Goal: Transaction & Acquisition: Purchase product/service

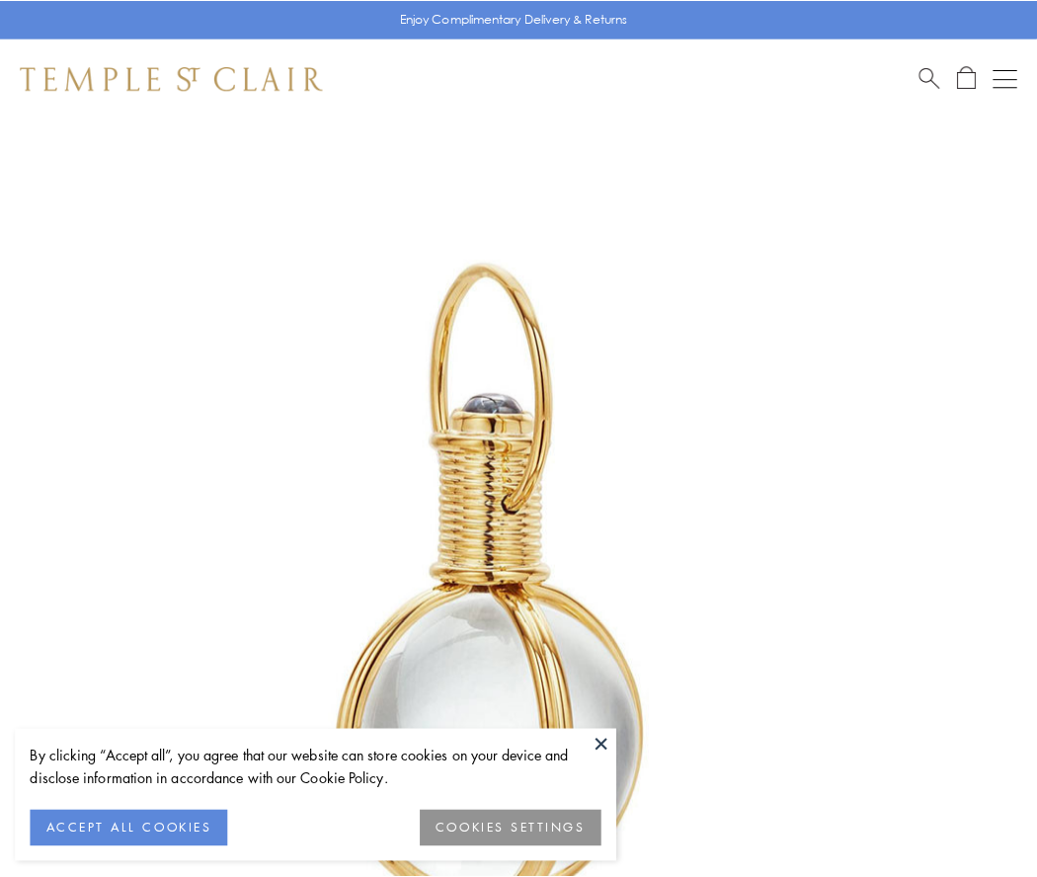
scroll to position [515, 0]
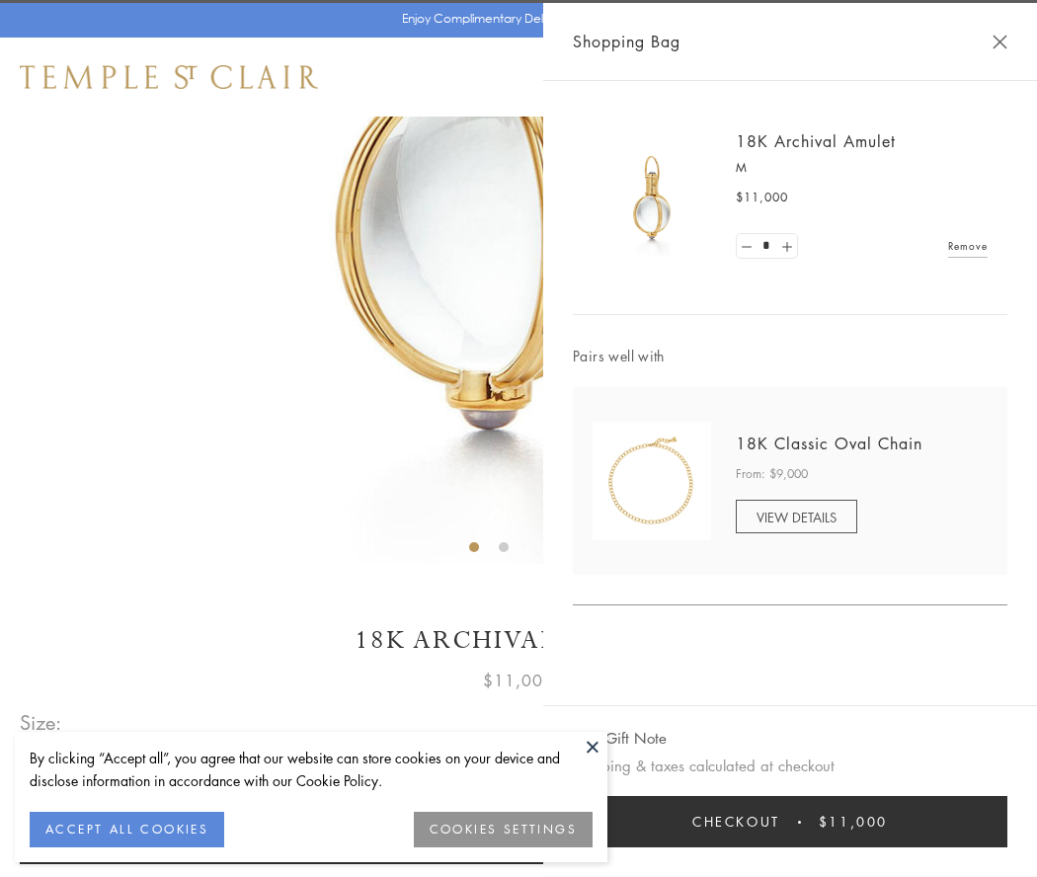
click at [790, 822] on button "Checkout $11,000" at bounding box center [790, 821] width 434 height 51
